Goal: Information Seeking & Learning: Learn about a topic

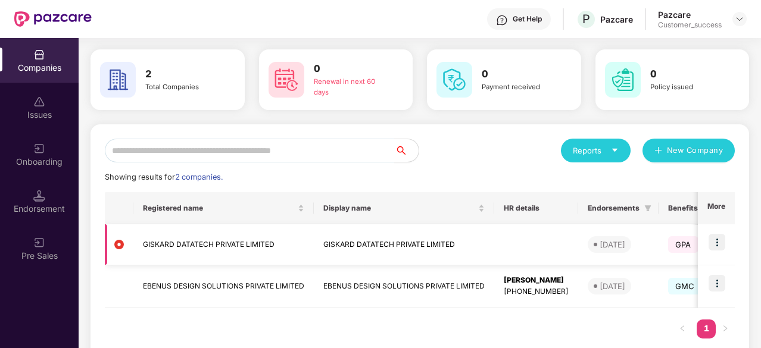
scroll to position [40, 0]
click at [716, 242] on img at bounding box center [716, 243] width 17 height 17
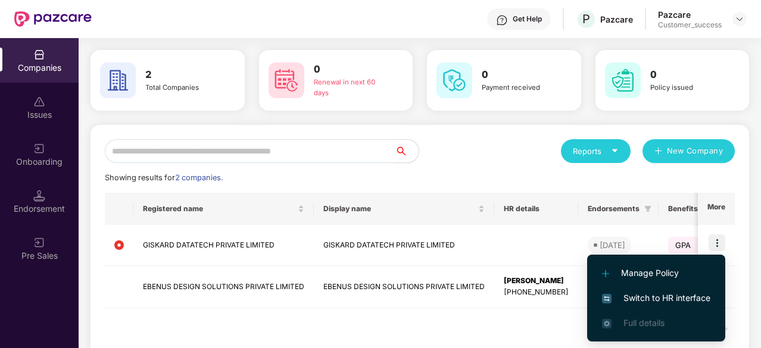
click at [651, 297] on span "Switch to HR interface" at bounding box center [656, 298] width 108 height 13
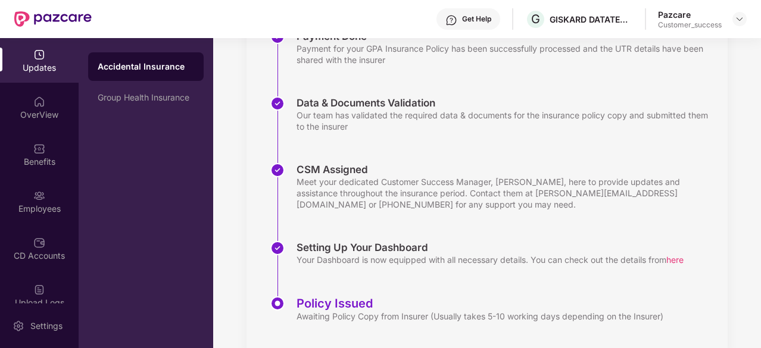
scroll to position [229, 0]
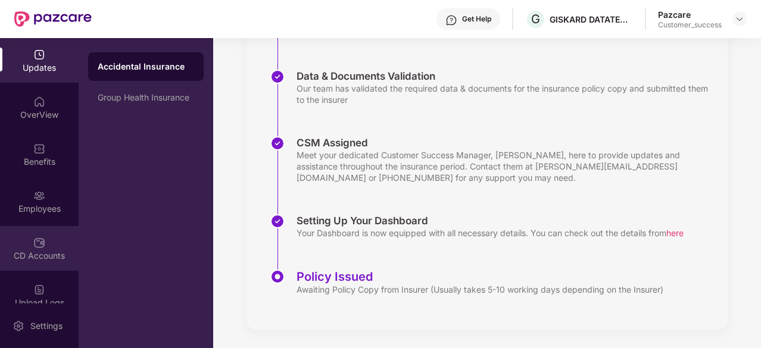
click at [40, 254] on div "CD Accounts" at bounding box center [39, 256] width 79 height 12
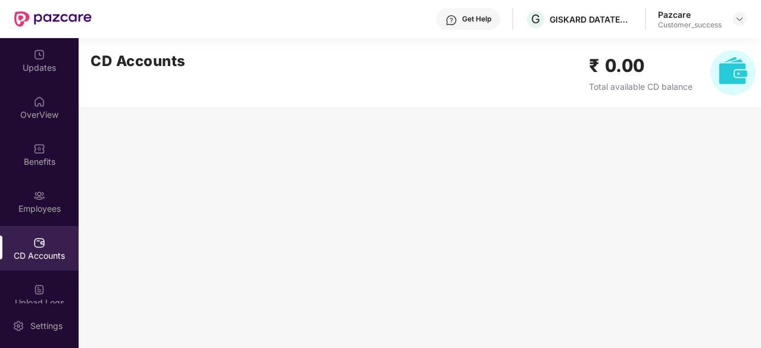
scroll to position [0, 0]
click at [30, 164] on div "Benefits" at bounding box center [39, 162] width 79 height 12
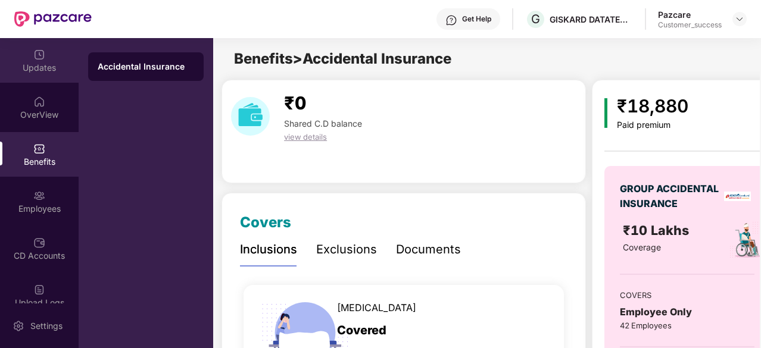
click at [58, 65] on div "Updates" at bounding box center [39, 68] width 79 height 12
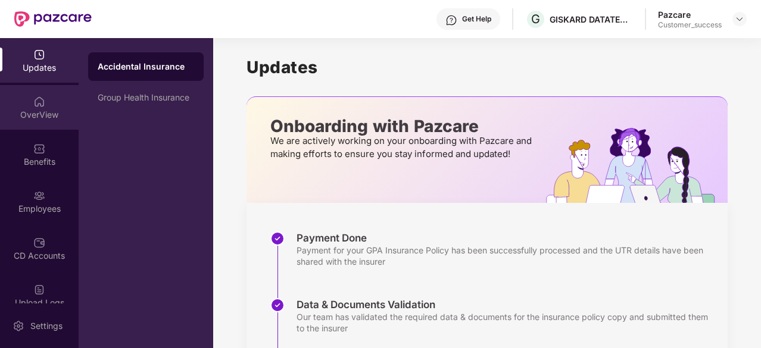
click at [36, 108] on div "OverView" at bounding box center [39, 107] width 79 height 45
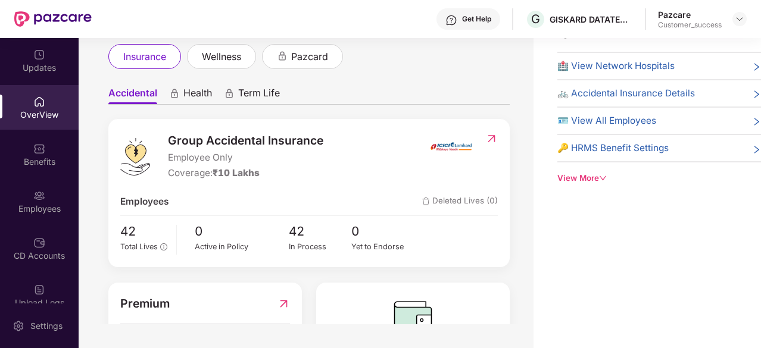
scroll to position [31, 0]
click at [217, 67] on div "wellness" at bounding box center [221, 57] width 69 height 25
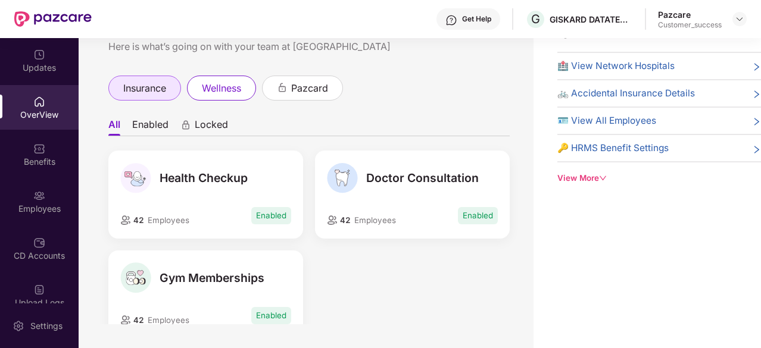
click at [164, 83] on span "insurance" at bounding box center [144, 88] width 43 height 15
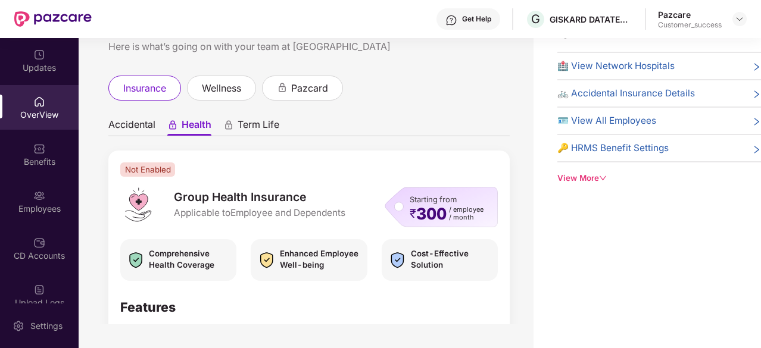
click at [130, 125] on span "Accidental" at bounding box center [131, 126] width 47 height 17
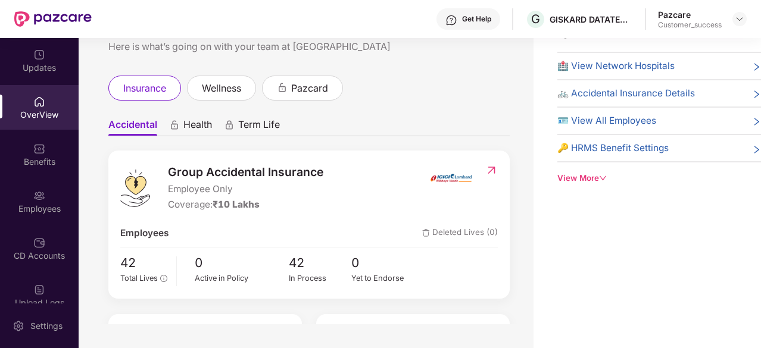
click at [230, 123] on icon "animation" at bounding box center [229, 122] width 4 height 3
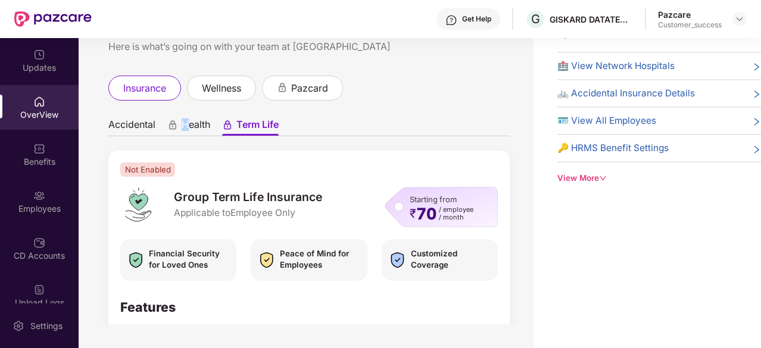
drag, startPoint x: 188, startPoint y: 114, endPoint x: 180, endPoint y: 122, distance: 10.9
click at [180, 122] on ul "Accidental Health Term Life" at bounding box center [308, 125] width 401 height 24
click at [180, 122] on div "Health" at bounding box center [188, 126] width 43 height 17
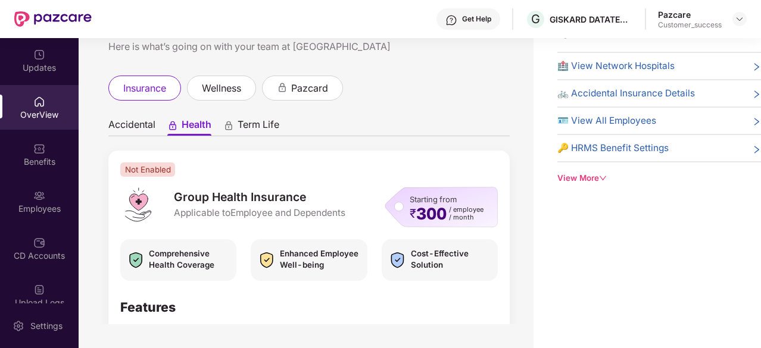
click at [146, 122] on span "Accidental" at bounding box center [131, 126] width 47 height 17
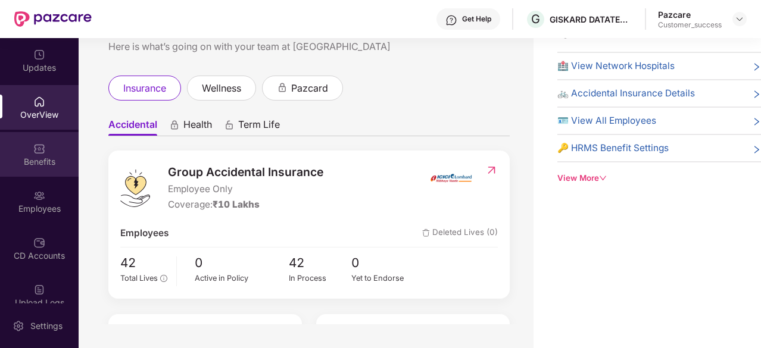
click at [49, 158] on div "Benefits" at bounding box center [39, 162] width 79 height 12
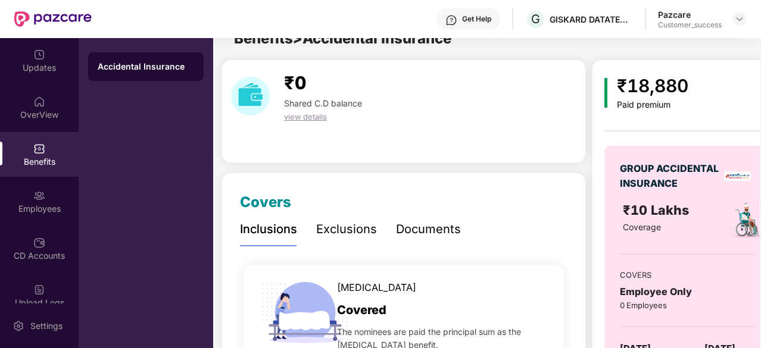
scroll to position [38, 0]
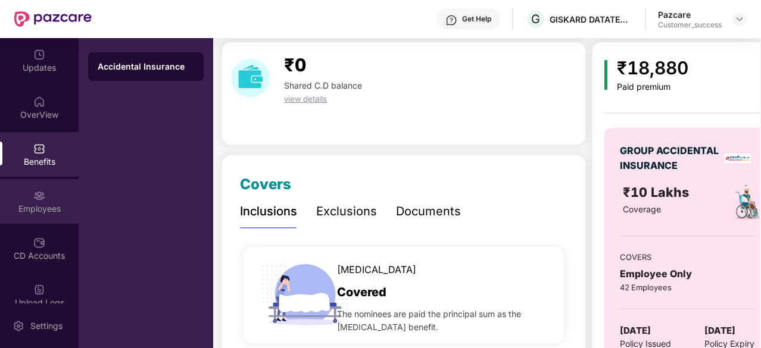
click at [43, 210] on div "Employees" at bounding box center [39, 209] width 79 height 12
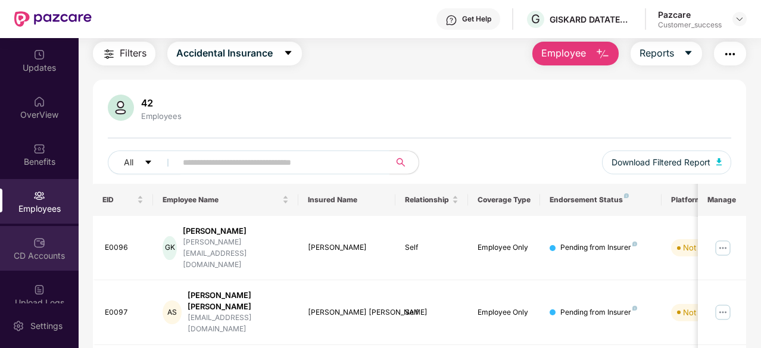
click at [36, 248] on img at bounding box center [39, 243] width 12 height 12
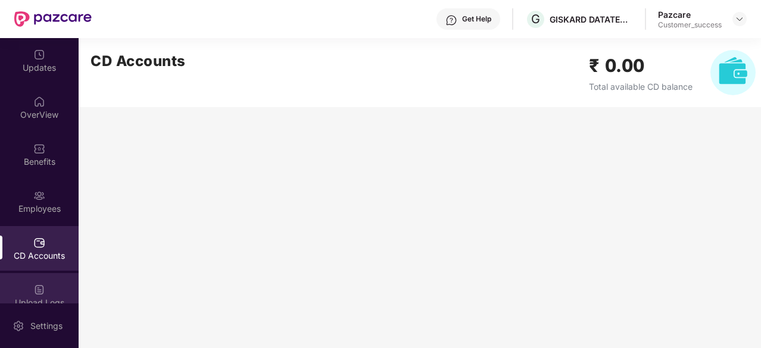
scroll to position [110, 0]
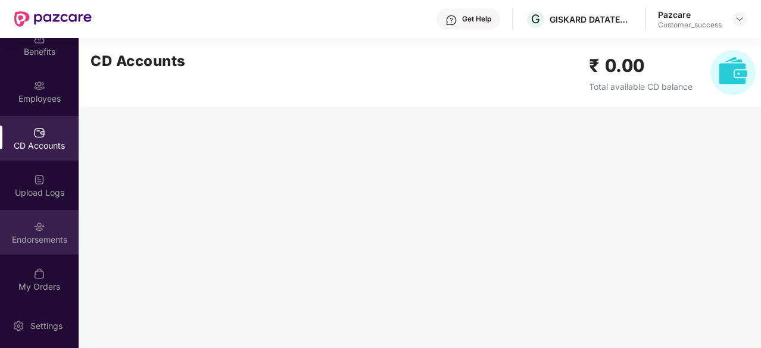
click at [32, 236] on div "Endorsements" at bounding box center [39, 240] width 79 height 12
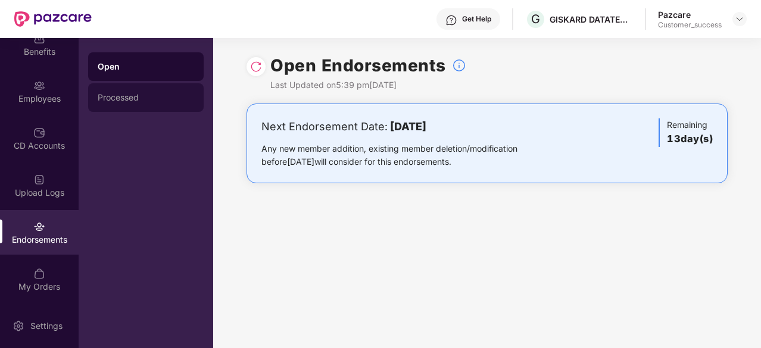
click at [183, 98] on div "Processed" at bounding box center [146, 98] width 96 height 10
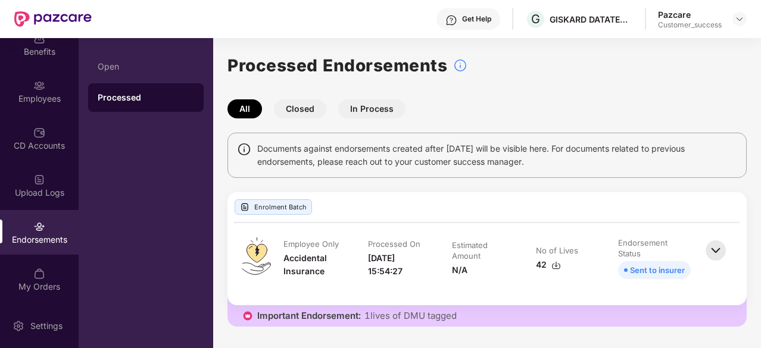
click at [294, 111] on button "Closed" at bounding box center [300, 108] width 52 height 19
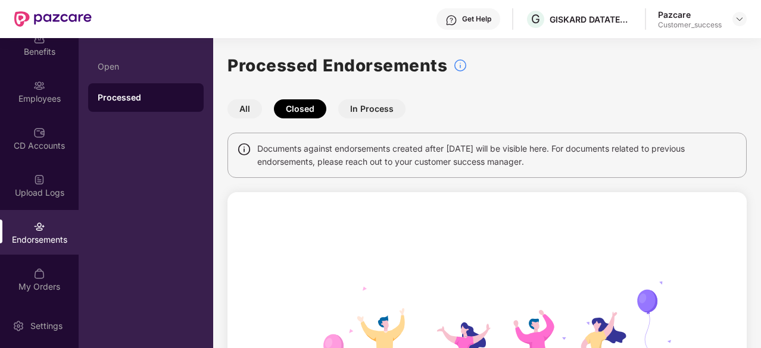
click at [351, 108] on button "In Process" at bounding box center [371, 108] width 67 height 19
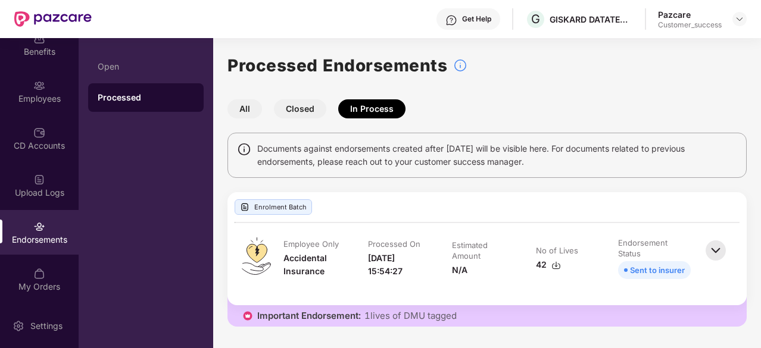
click at [245, 108] on button "All" at bounding box center [244, 108] width 35 height 19
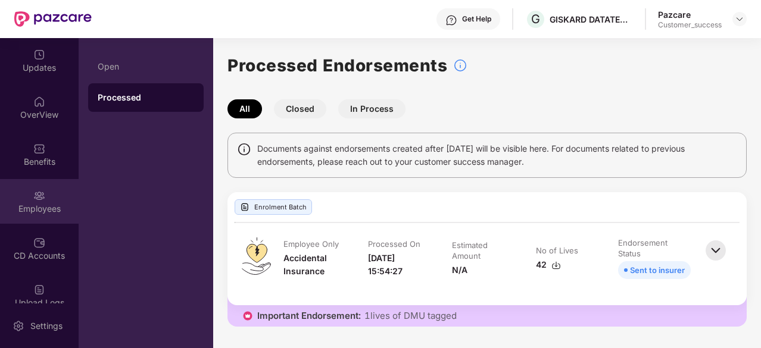
scroll to position [53, 0]
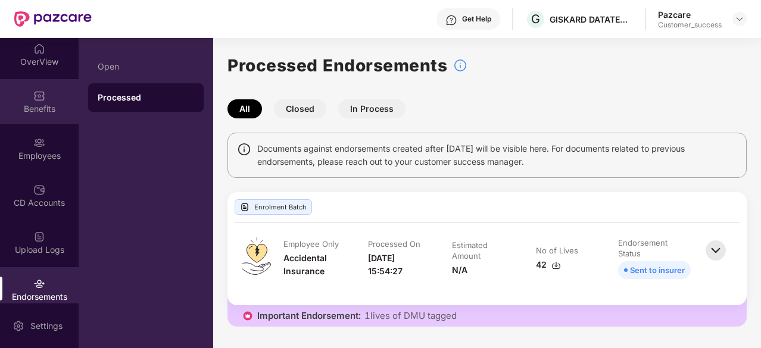
click at [32, 104] on div "Benefits" at bounding box center [39, 109] width 79 height 12
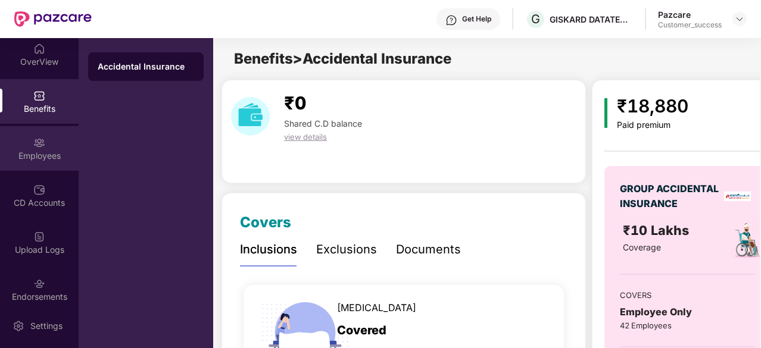
click at [43, 158] on div "Employees" at bounding box center [39, 156] width 79 height 12
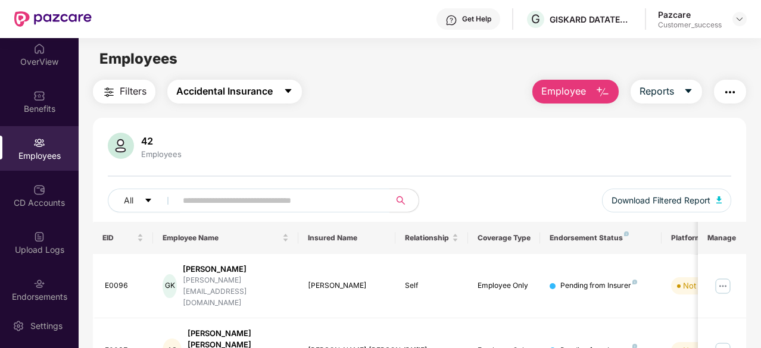
click at [266, 91] on span "Accidental Insurance" at bounding box center [224, 91] width 96 height 15
click at [370, 96] on div "Filters Accidental Insurance Employee Reports" at bounding box center [419, 92] width 653 height 24
click at [25, 271] on div "Endorsements" at bounding box center [39, 289] width 79 height 45
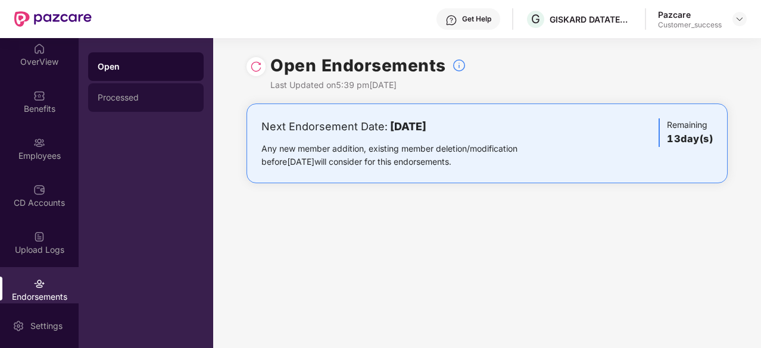
click at [121, 96] on div "Processed" at bounding box center [146, 98] width 96 height 10
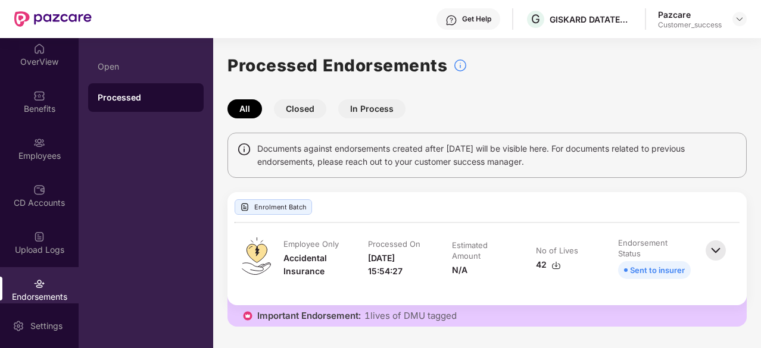
click at [373, 110] on button "In Process" at bounding box center [371, 108] width 67 height 19
click at [296, 107] on button "Closed" at bounding box center [300, 108] width 52 height 19
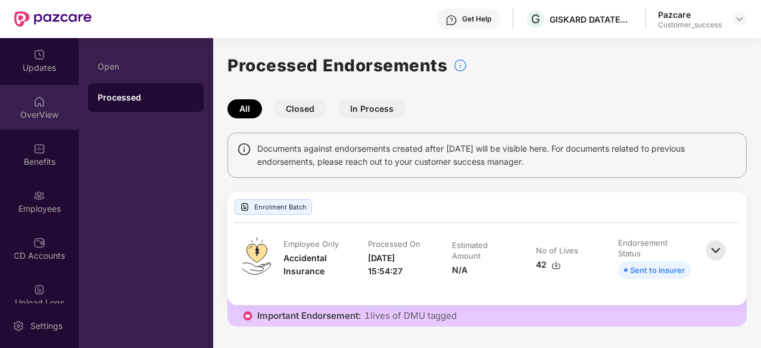
click at [24, 101] on div "OverView" at bounding box center [39, 107] width 79 height 45
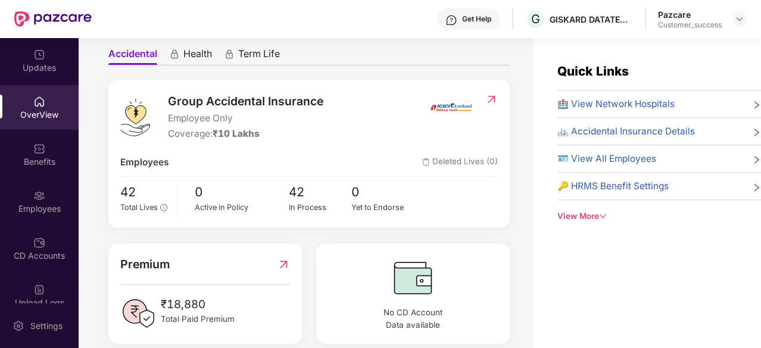
scroll to position [77, 0]
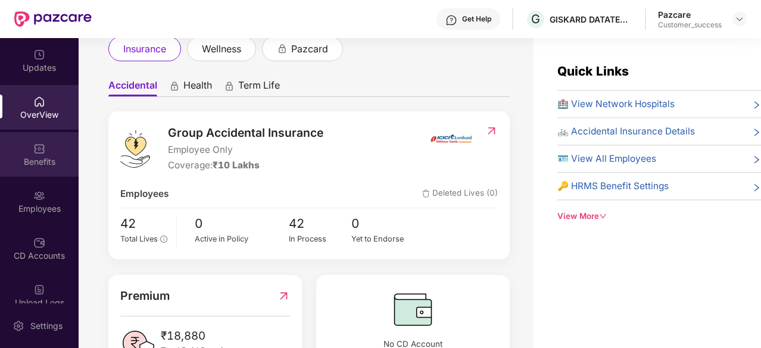
click at [40, 146] on img at bounding box center [39, 149] width 12 height 12
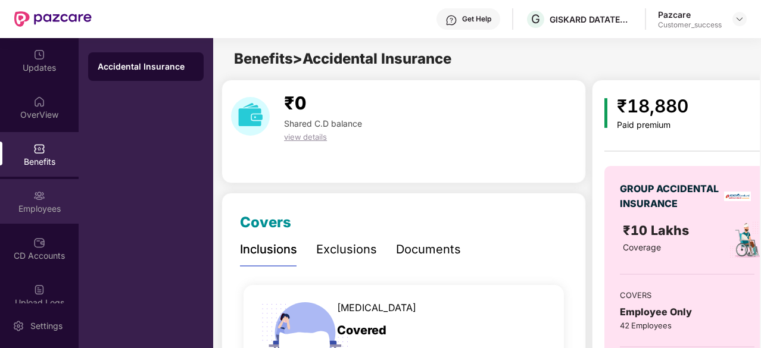
click at [27, 198] on div "Employees" at bounding box center [39, 201] width 79 height 45
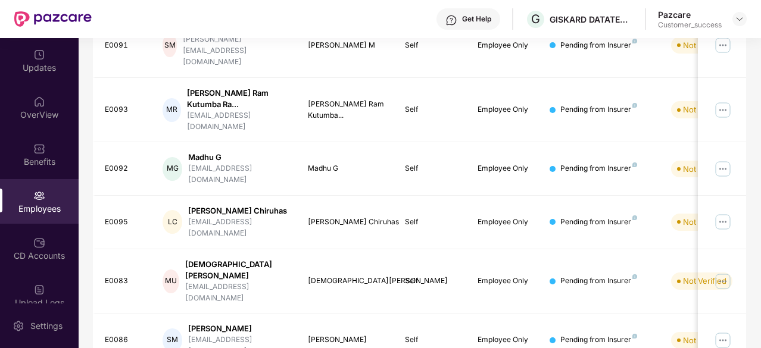
scroll to position [391, 0]
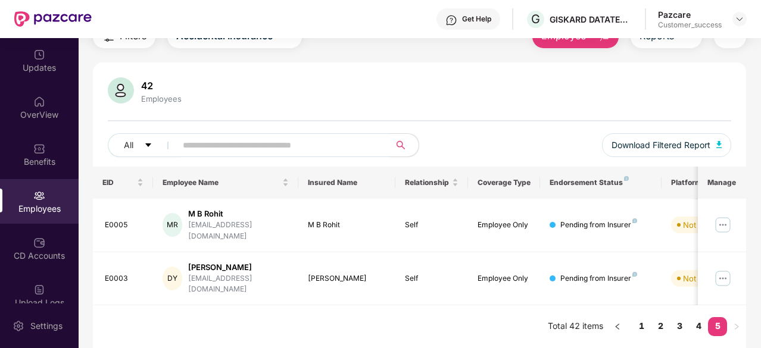
scroll to position [38, 0]
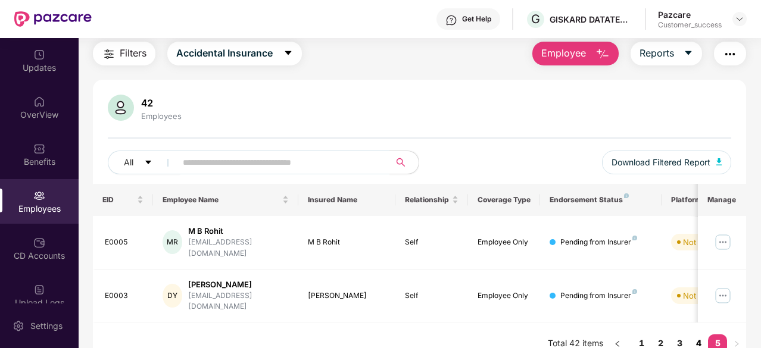
click at [700, 335] on link "4" at bounding box center [698, 344] width 19 height 18
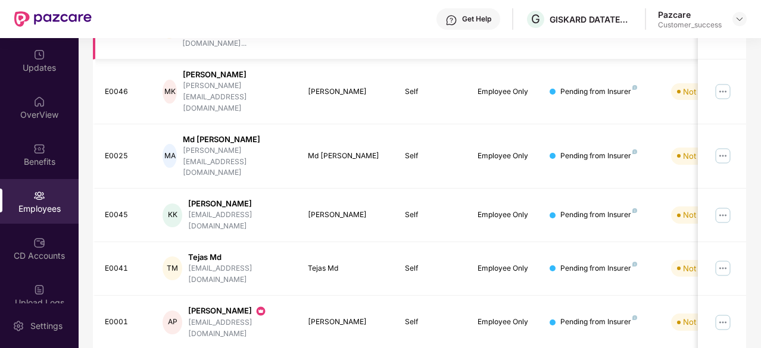
scroll to position [380, 0]
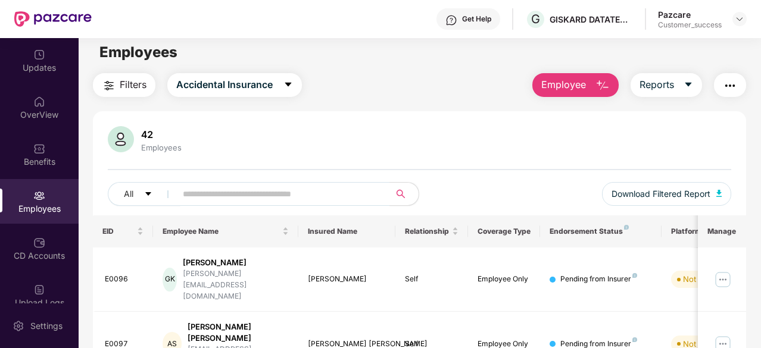
scroll to position [0, 0]
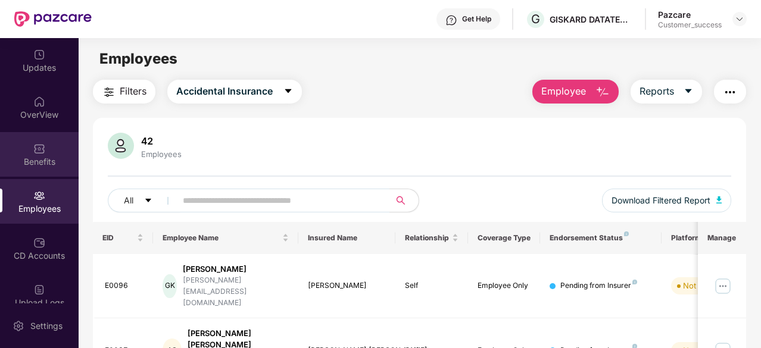
click at [39, 154] on img at bounding box center [39, 149] width 12 height 12
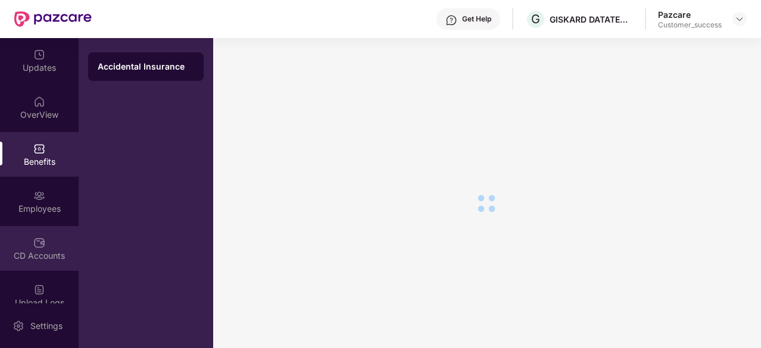
click at [33, 237] on img at bounding box center [39, 243] width 12 height 12
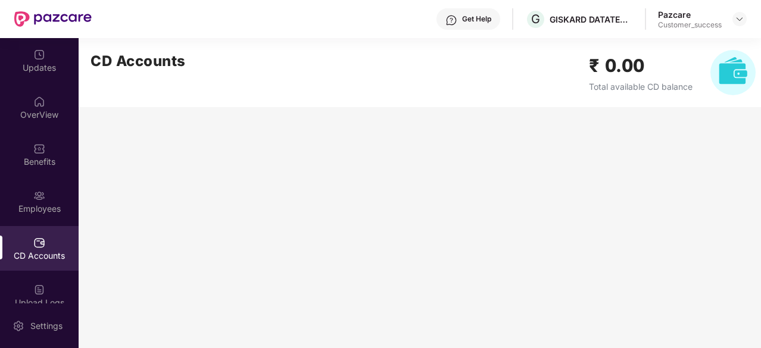
click at [736, 63] on img at bounding box center [732, 72] width 45 height 45
click at [35, 57] on img at bounding box center [39, 55] width 12 height 12
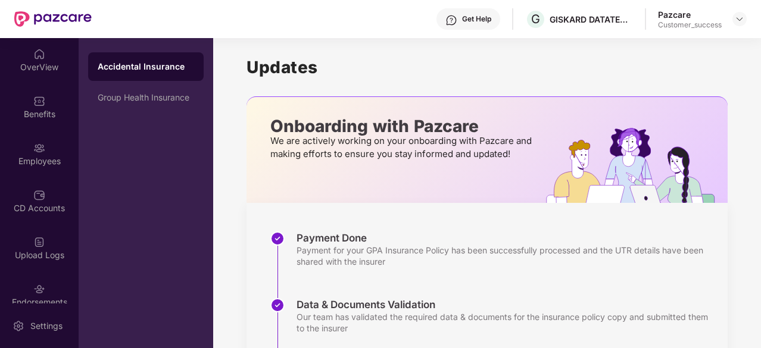
scroll to position [71, 0]
